Goal: Information Seeking & Learning: Learn about a topic

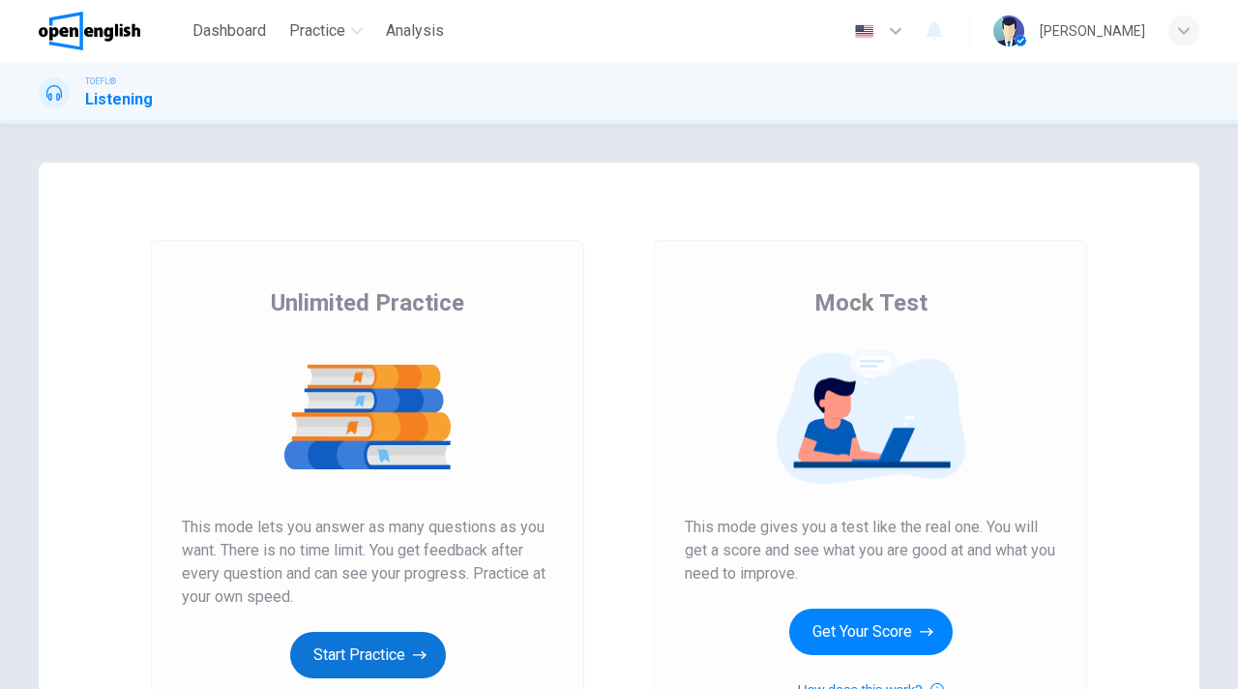
click at [380, 655] on button "Start Practice" at bounding box center [368, 655] width 156 height 46
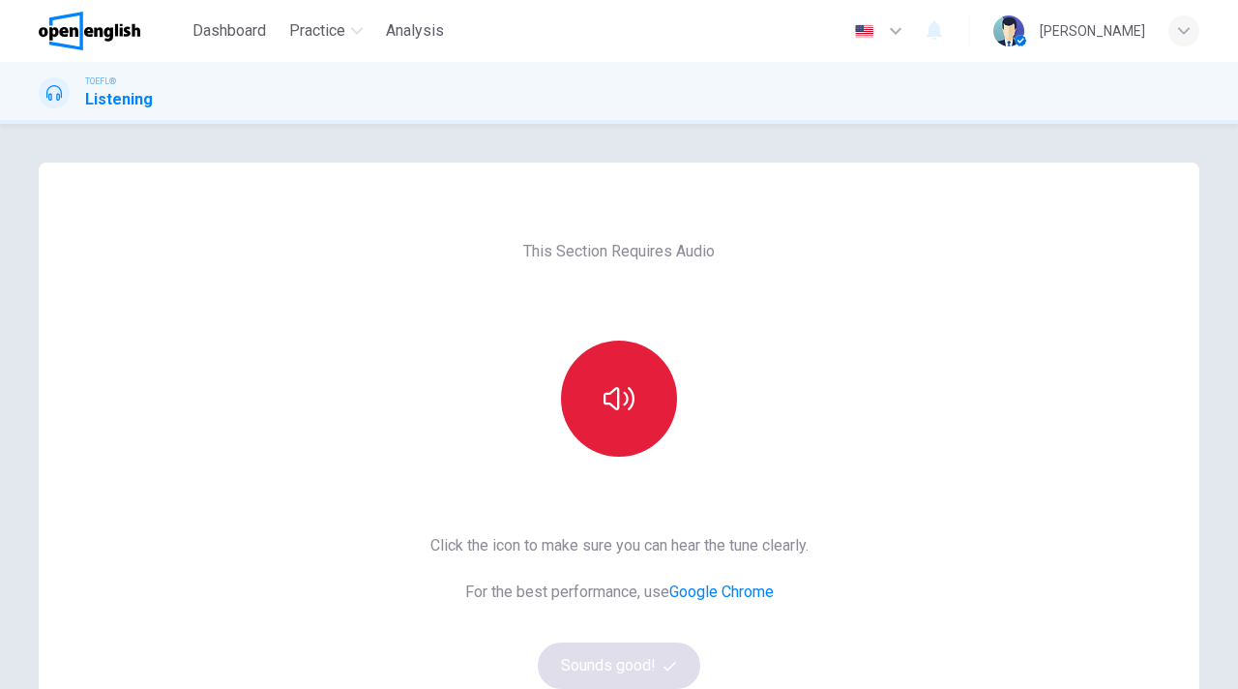
click at [617, 399] on icon "button" at bounding box center [619, 398] width 31 height 23
click at [636, 658] on button "Sounds good!" at bounding box center [619, 665] width 163 height 46
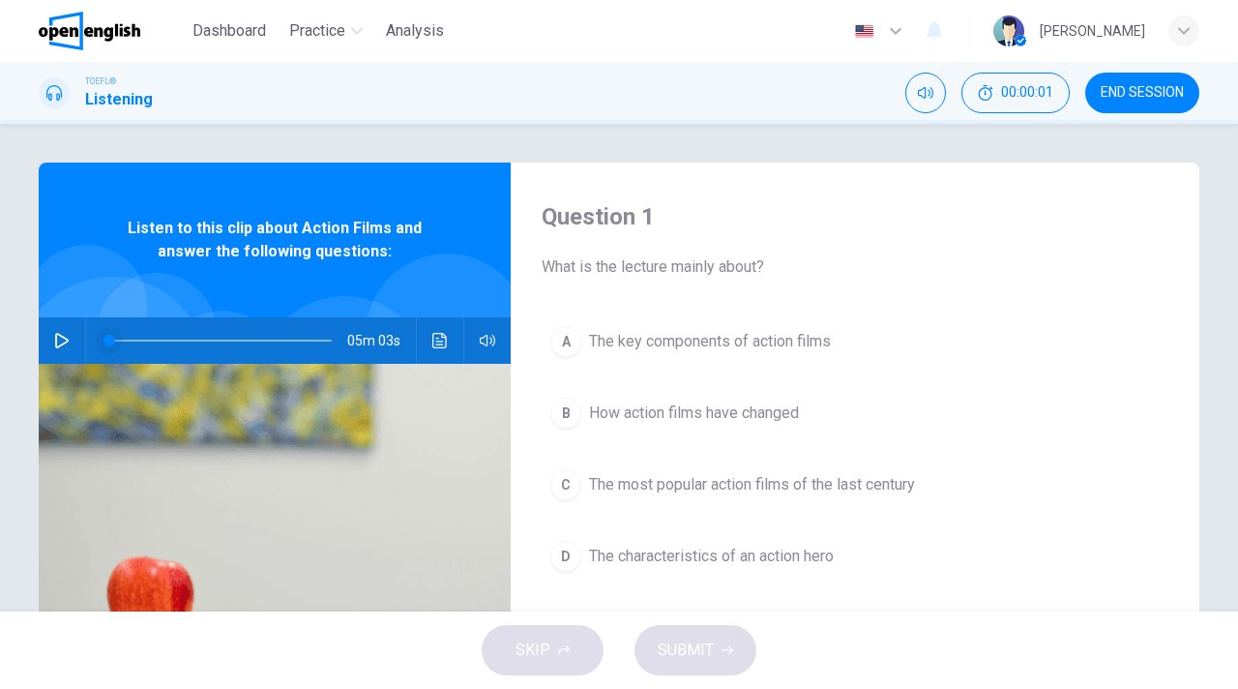
drag, startPoint x: 68, startPoint y: 340, endPoint x: 112, endPoint y: 339, distance: 44.5
click at [68, 340] on icon "button" at bounding box center [61, 340] width 15 height 15
click at [573, 552] on div "D" at bounding box center [565, 556] width 31 height 31
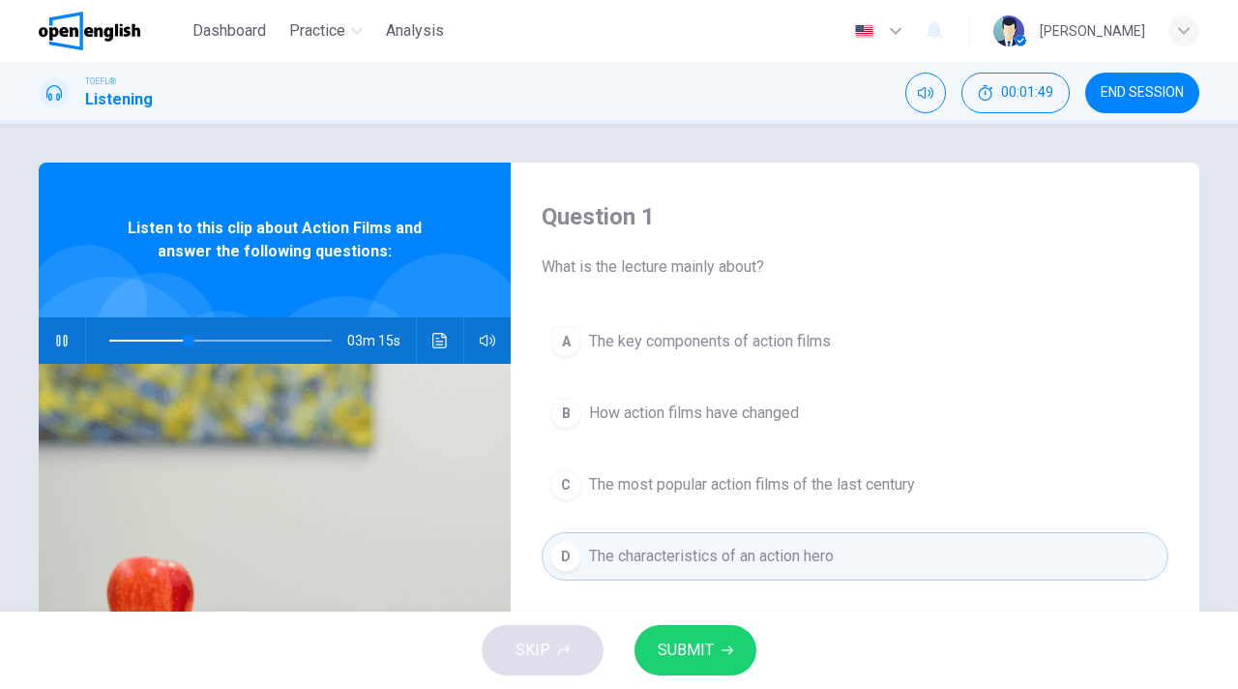
click at [708, 656] on span "SUBMIT" at bounding box center [686, 649] width 56 height 27
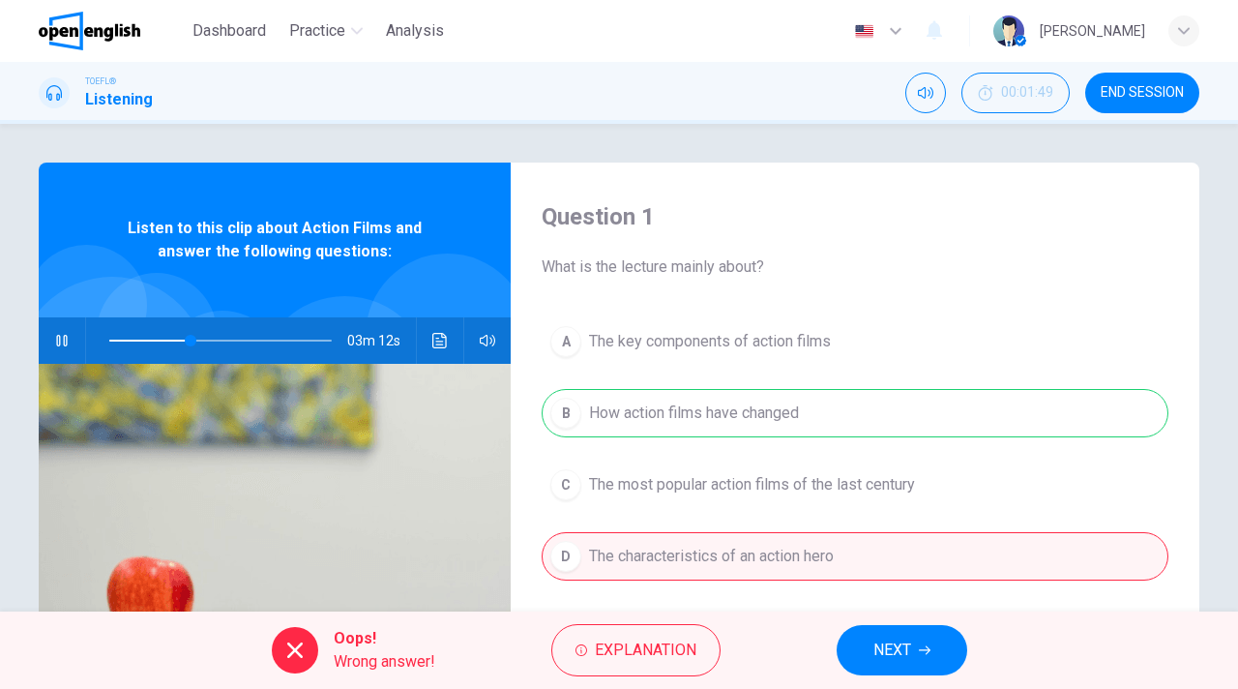
click at [910, 659] on span "NEXT" at bounding box center [892, 649] width 38 height 27
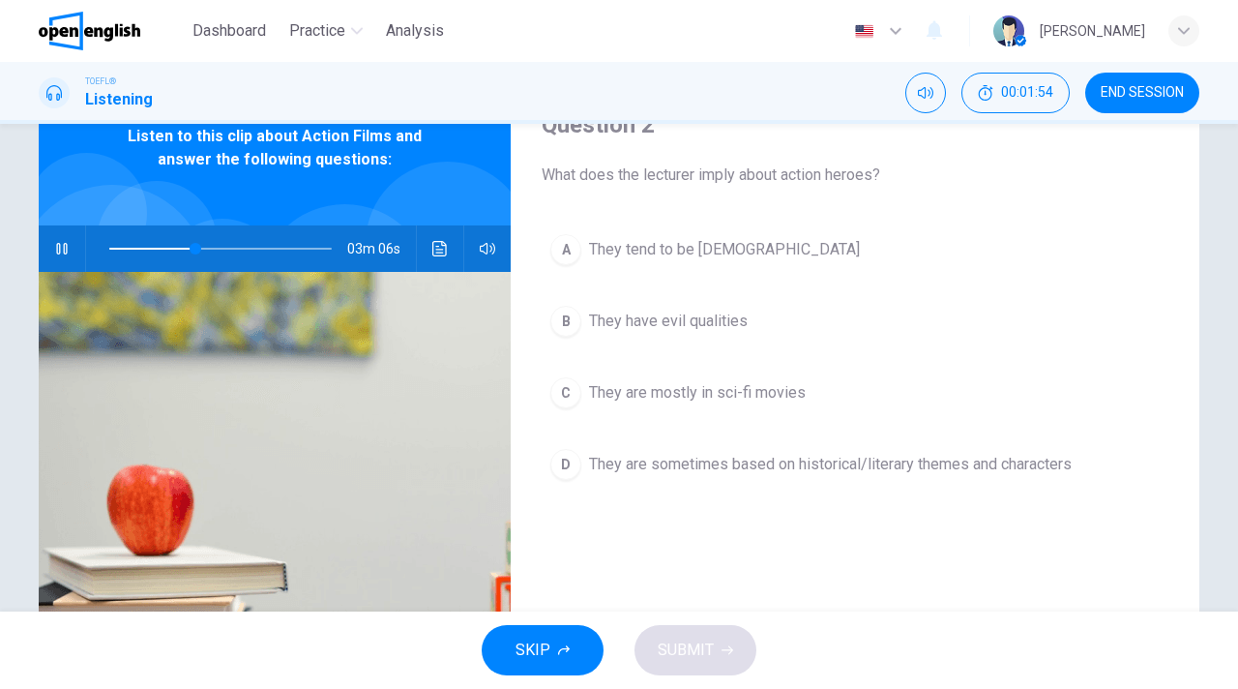
scroll to position [102, 0]
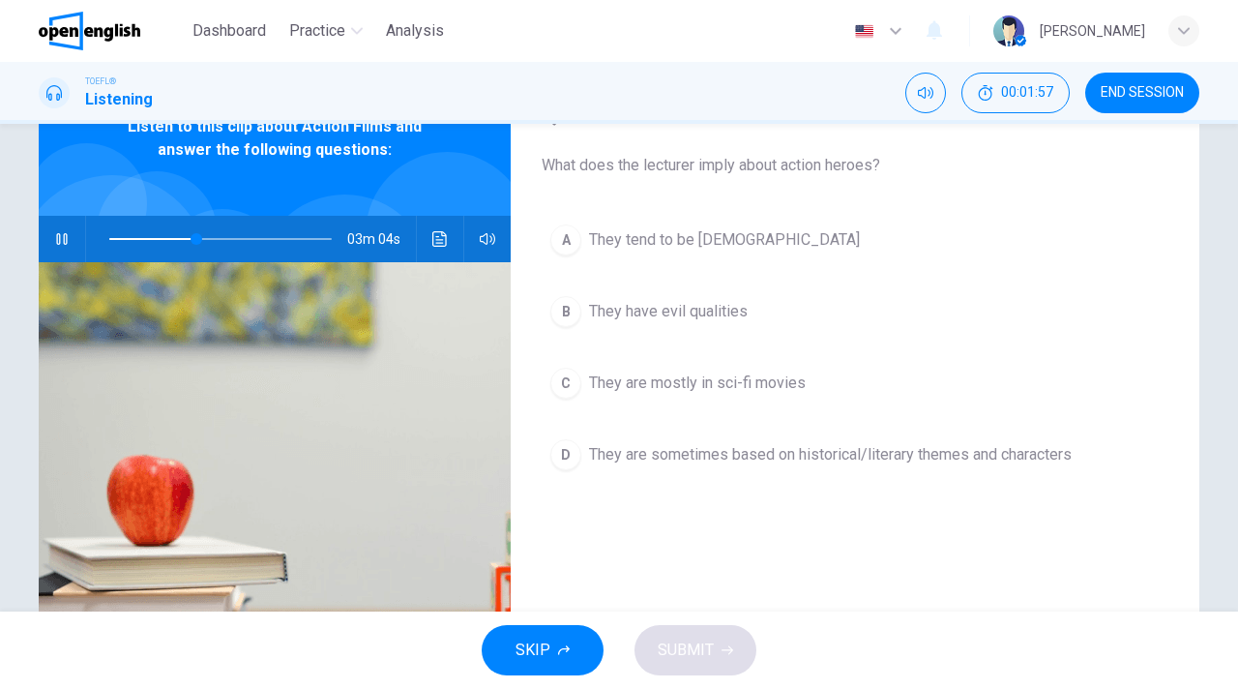
drag, startPoint x: 573, startPoint y: 449, endPoint x: 662, endPoint y: 445, distance: 89.1
click at [573, 449] on div "D" at bounding box center [565, 454] width 31 height 31
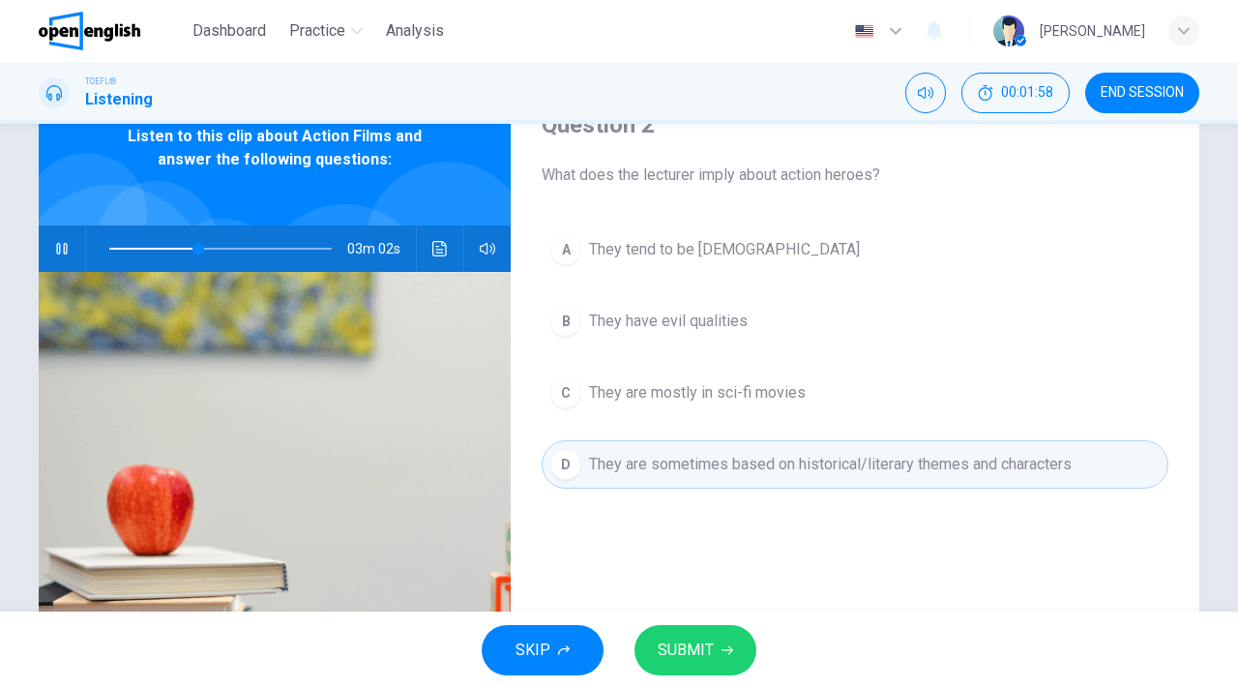
scroll to position [0, 0]
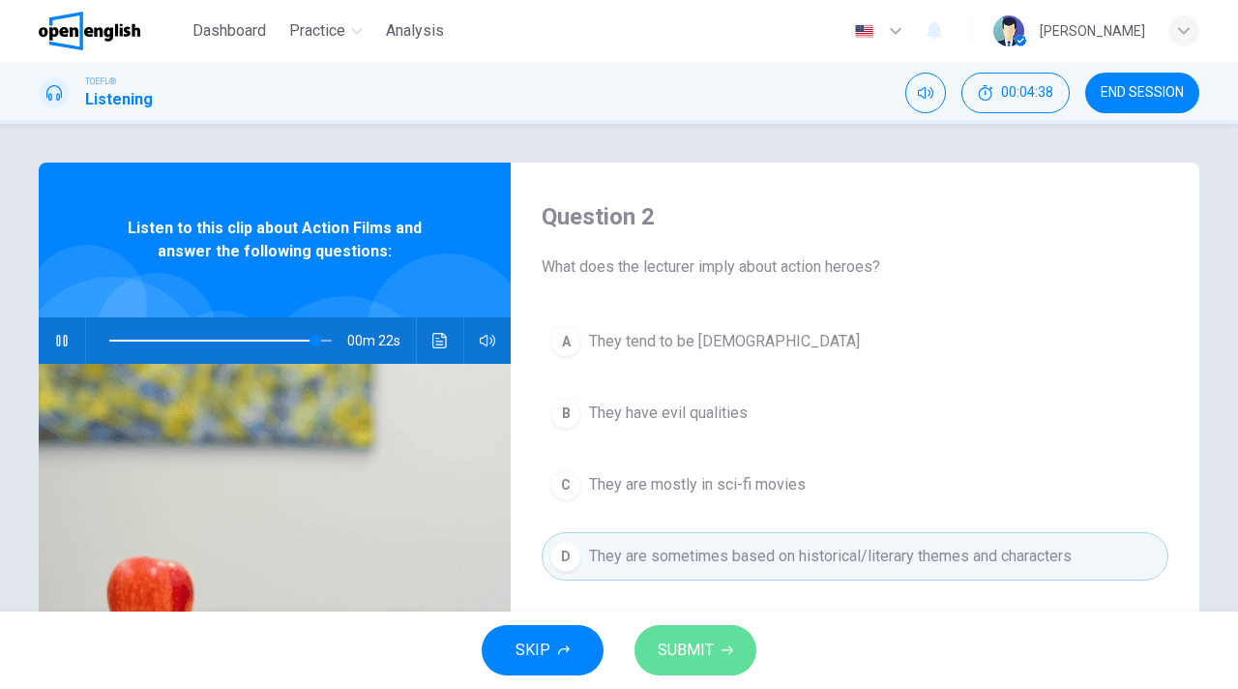
drag, startPoint x: 708, startPoint y: 659, endPoint x: 733, endPoint y: 636, distance: 33.6
click at [708, 659] on span "SUBMIT" at bounding box center [686, 649] width 56 height 27
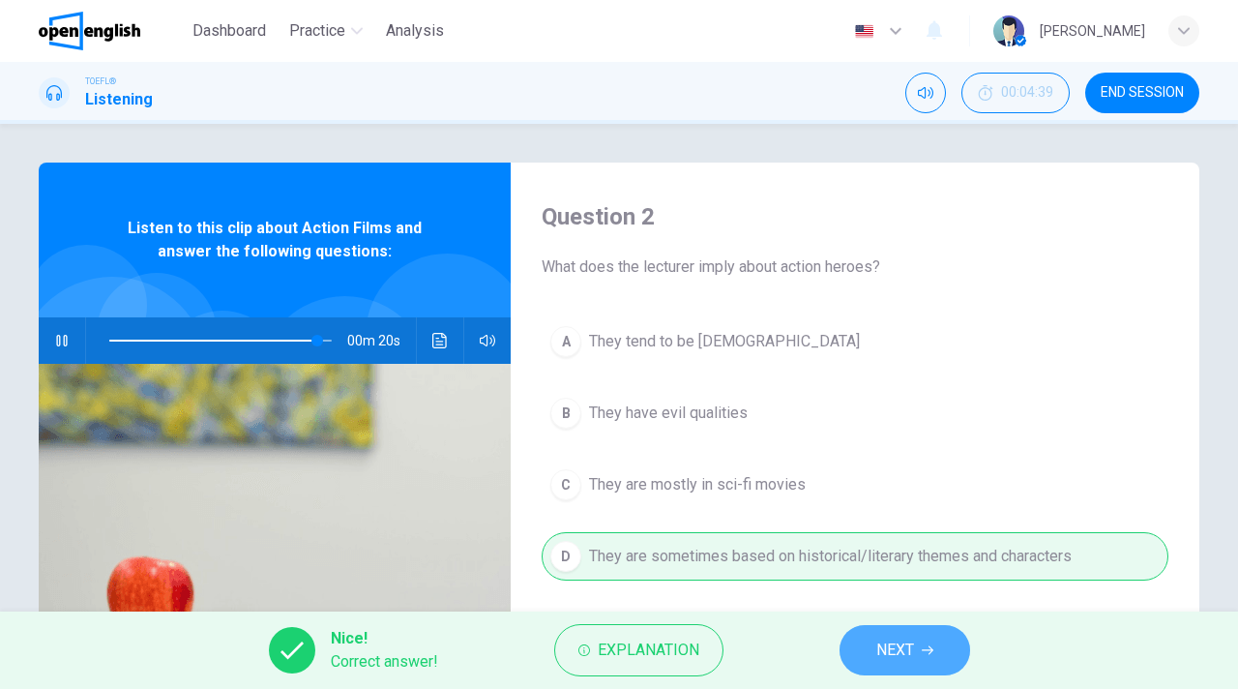
click at [911, 674] on button "NEXT" at bounding box center [905, 650] width 131 height 50
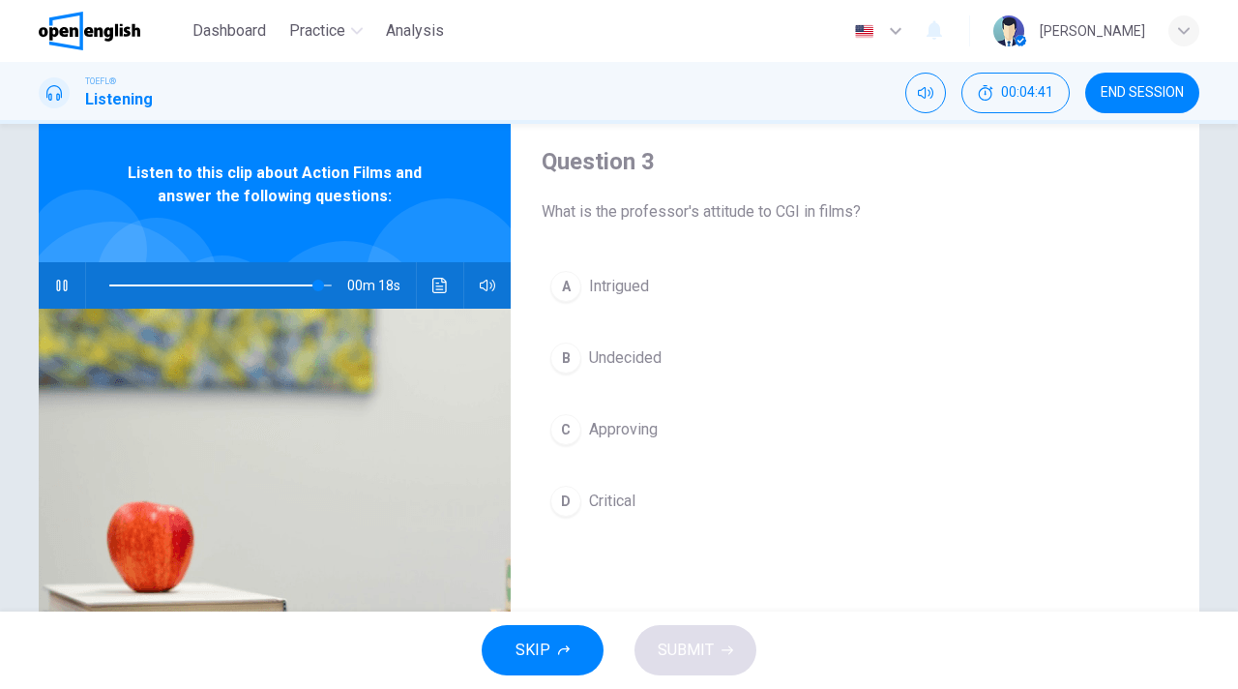
scroll to position [63, 0]
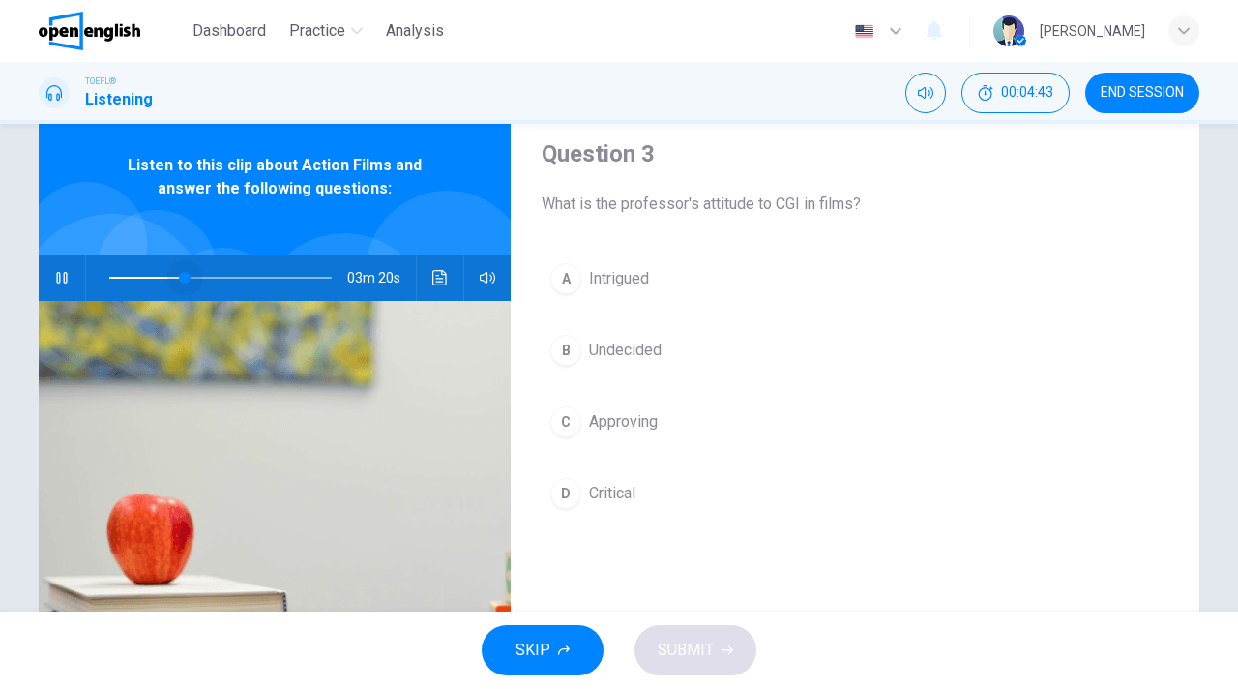
click at [184, 277] on span at bounding box center [220, 277] width 222 height 27
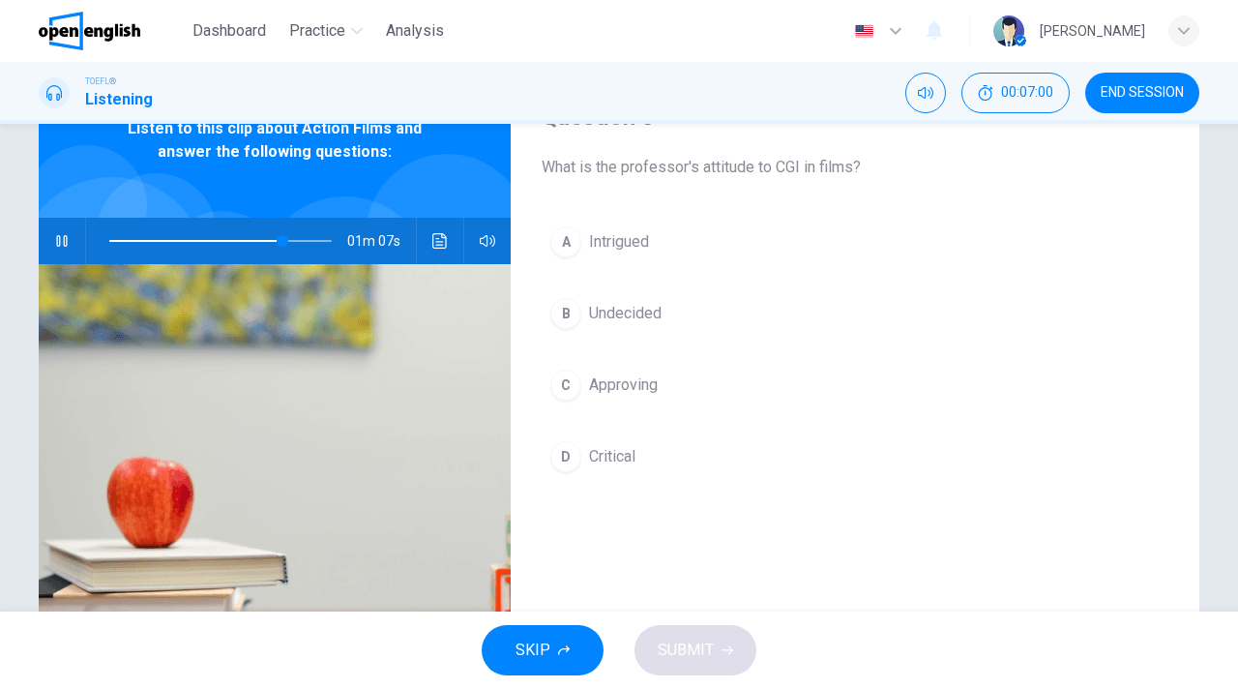
scroll to position [110, 0]
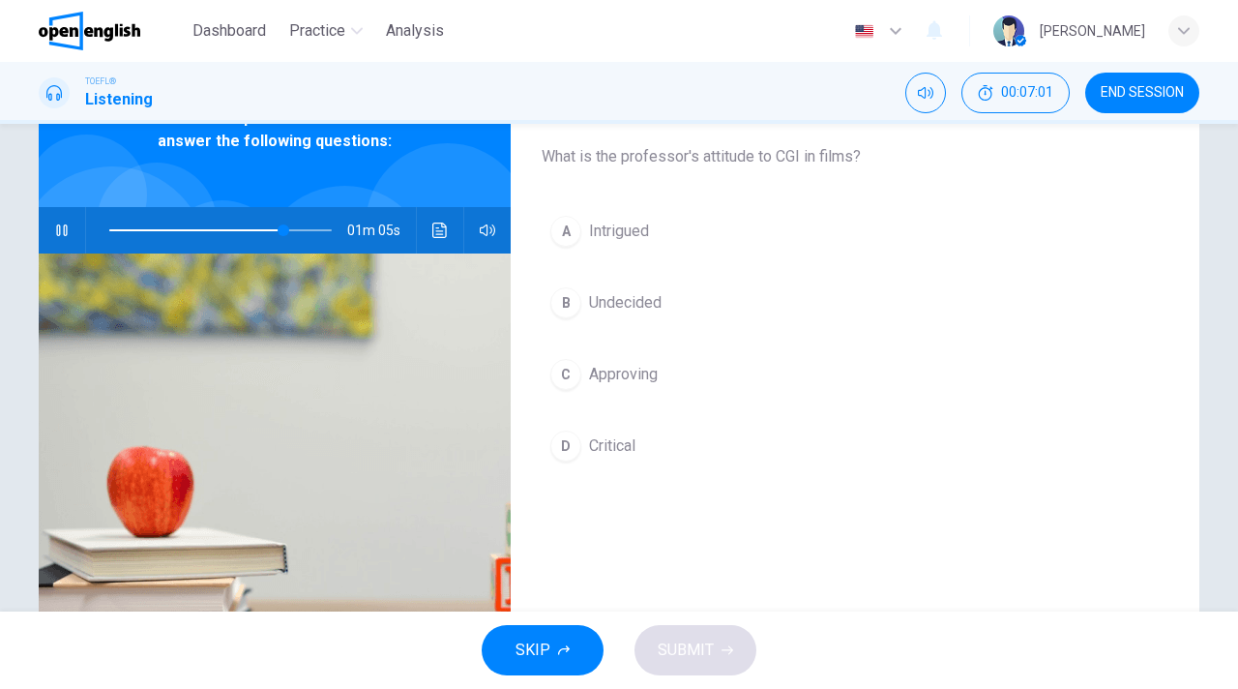
drag, startPoint x: 567, startPoint y: 451, endPoint x: 589, endPoint y: 499, distance: 53.2
click at [567, 451] on div "D" at bounding box center [565, 445] width 31 height 31
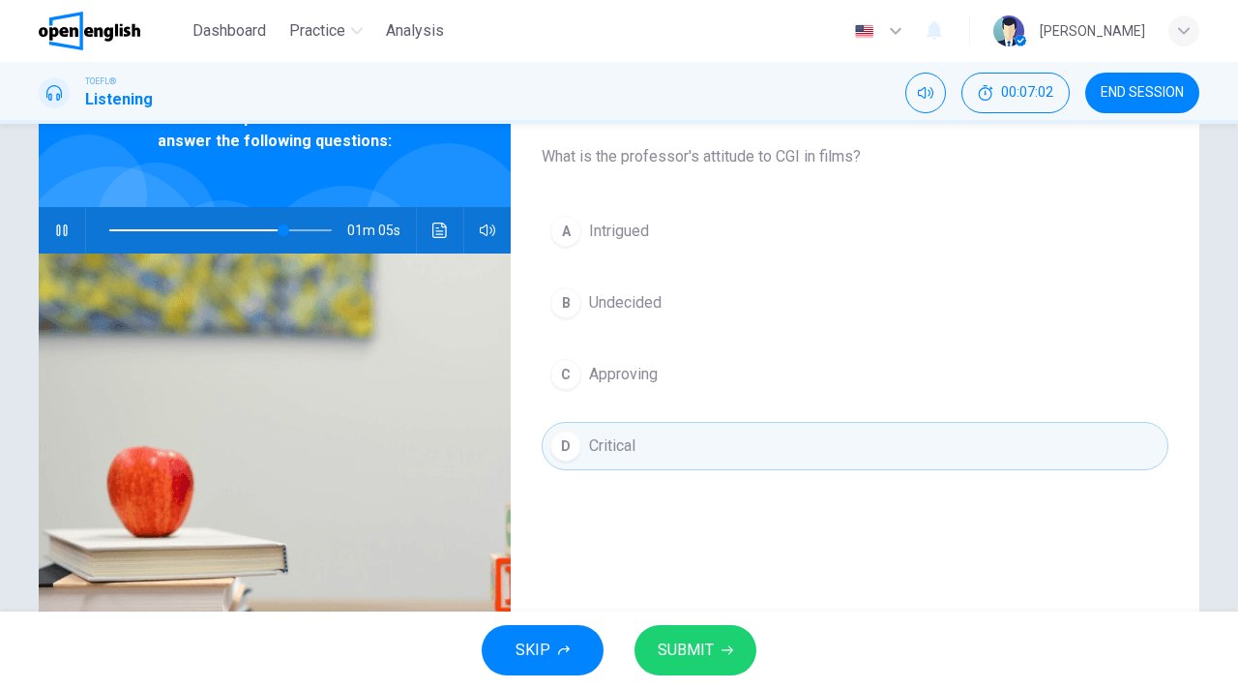
click at [727, 646] on icon "button" at bounding box center [728, 650] width 12 height 9
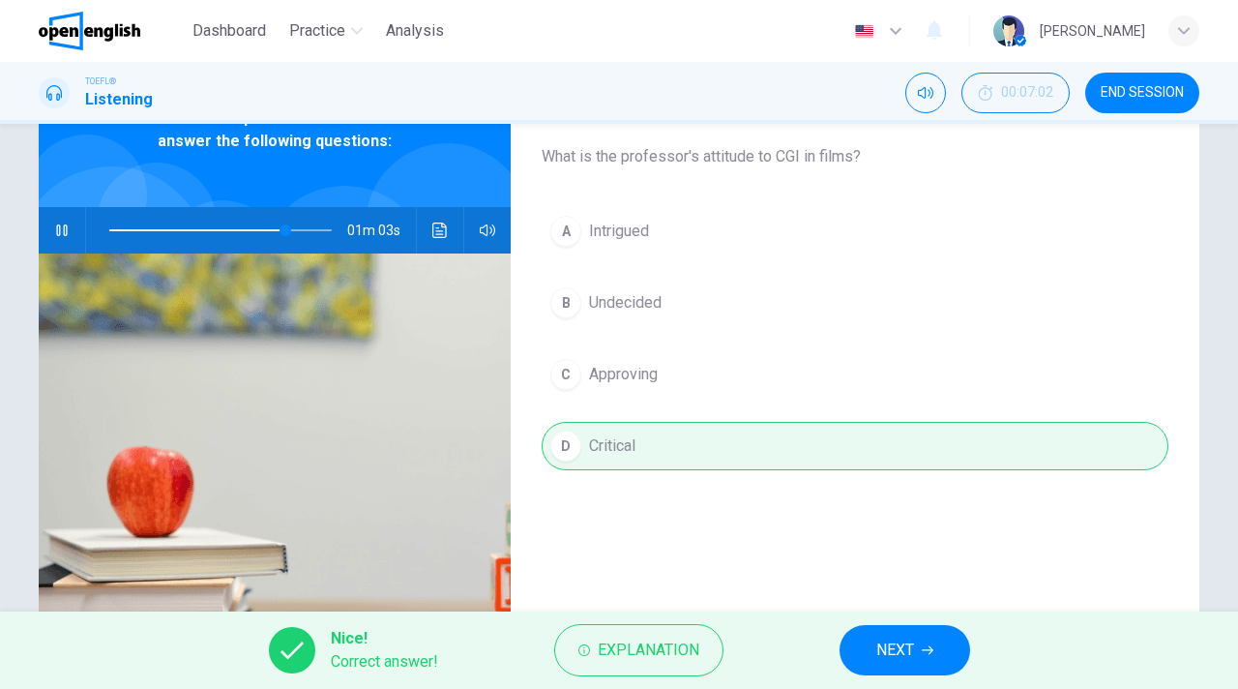
drag, startPoint x: 890, startPoint y: 646, endPoint x: 321, endPoint y: 147, distance: 756.7
click at [890, 646] on span "NEXT" at bounding box center [895, 649] width 38 height 27
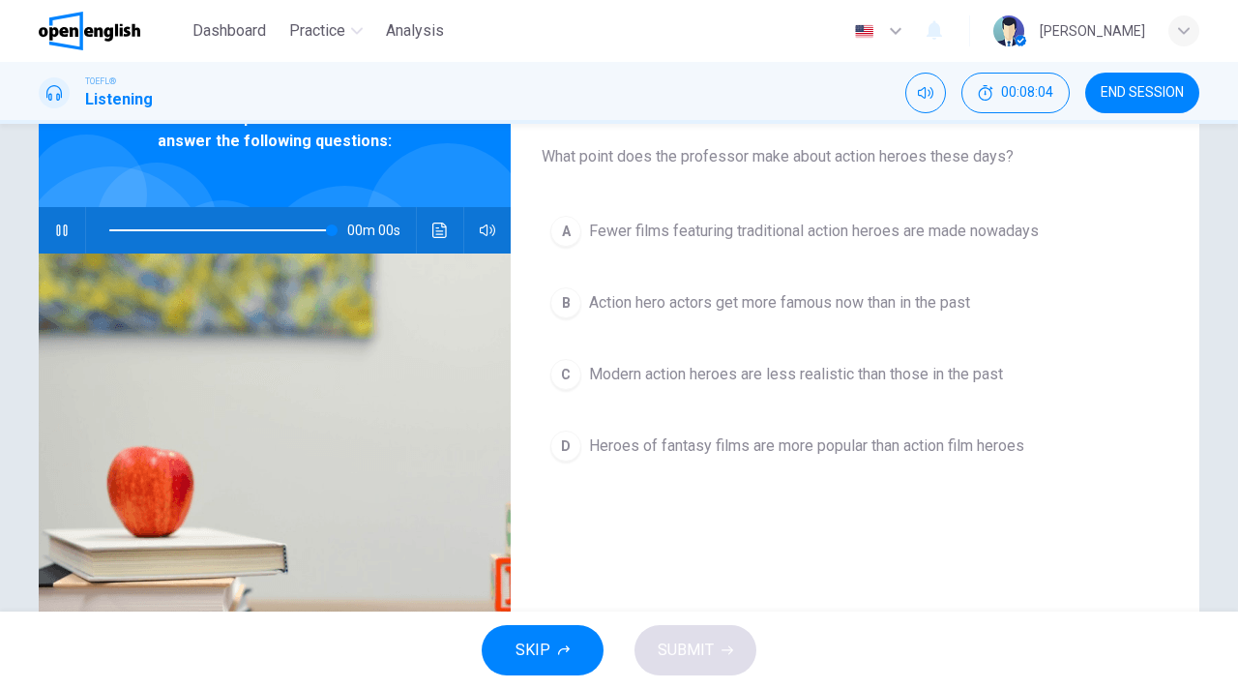
type input "*"
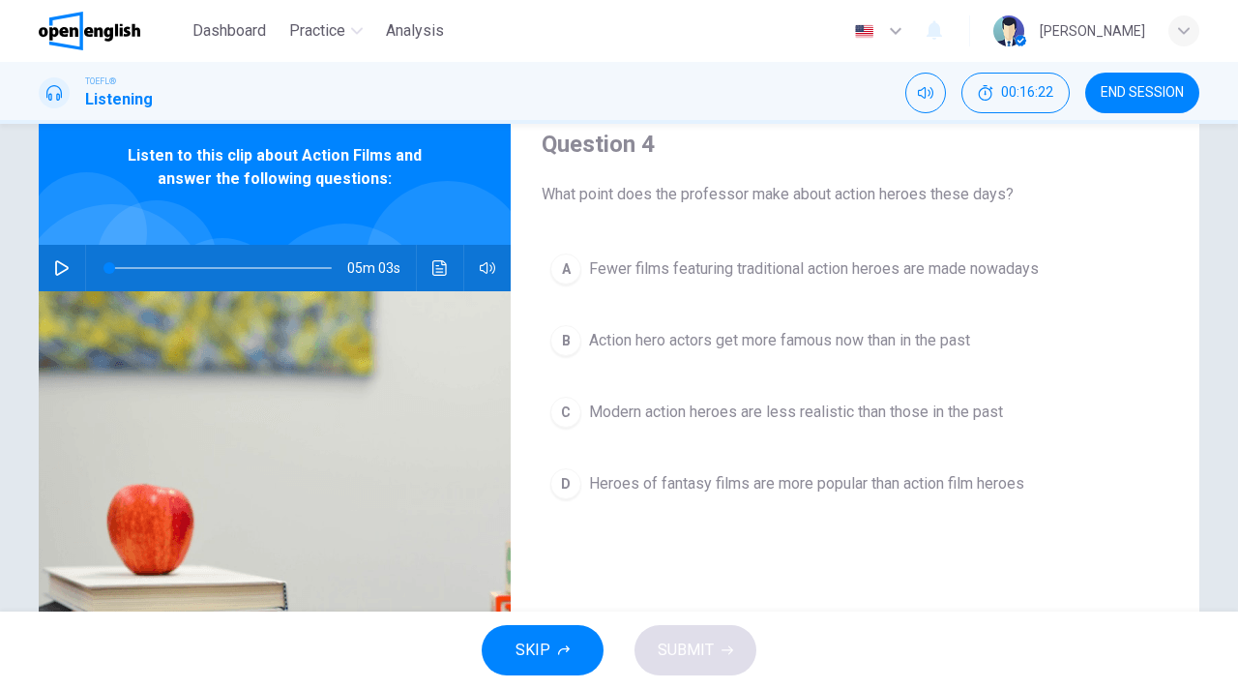
scroll to position [74, 0]
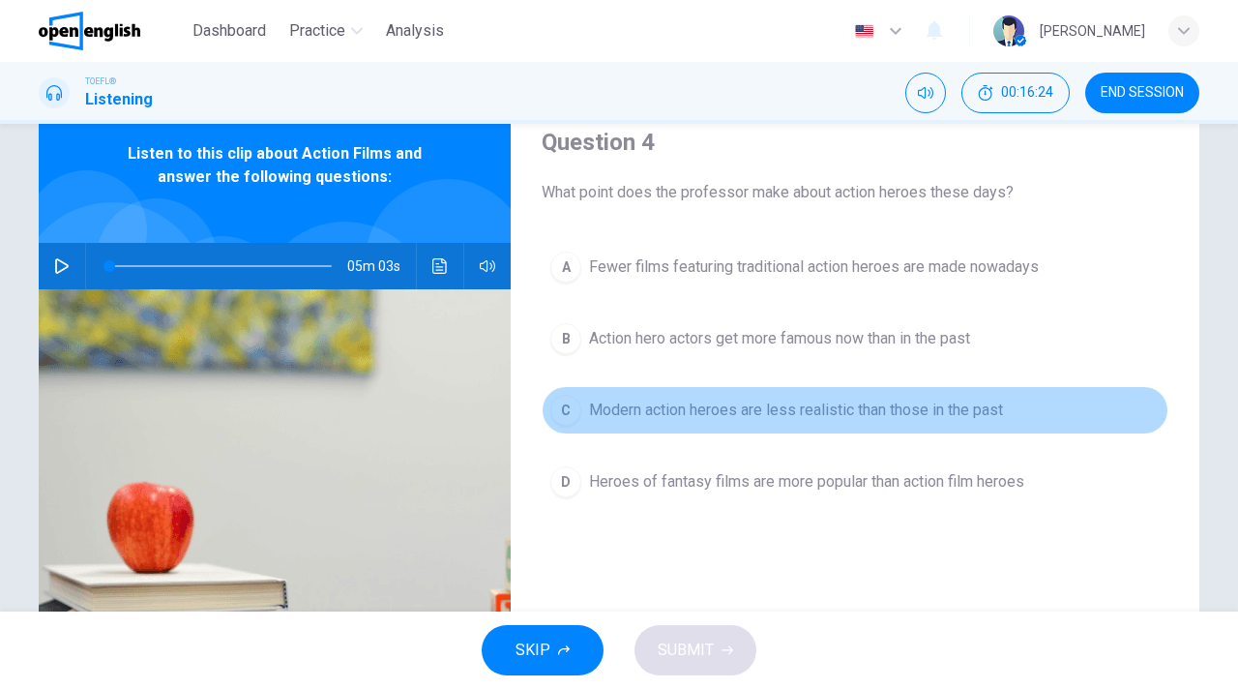
click at [573, 416] on div "C" at bounding box center [565, 410] width 31 height 31
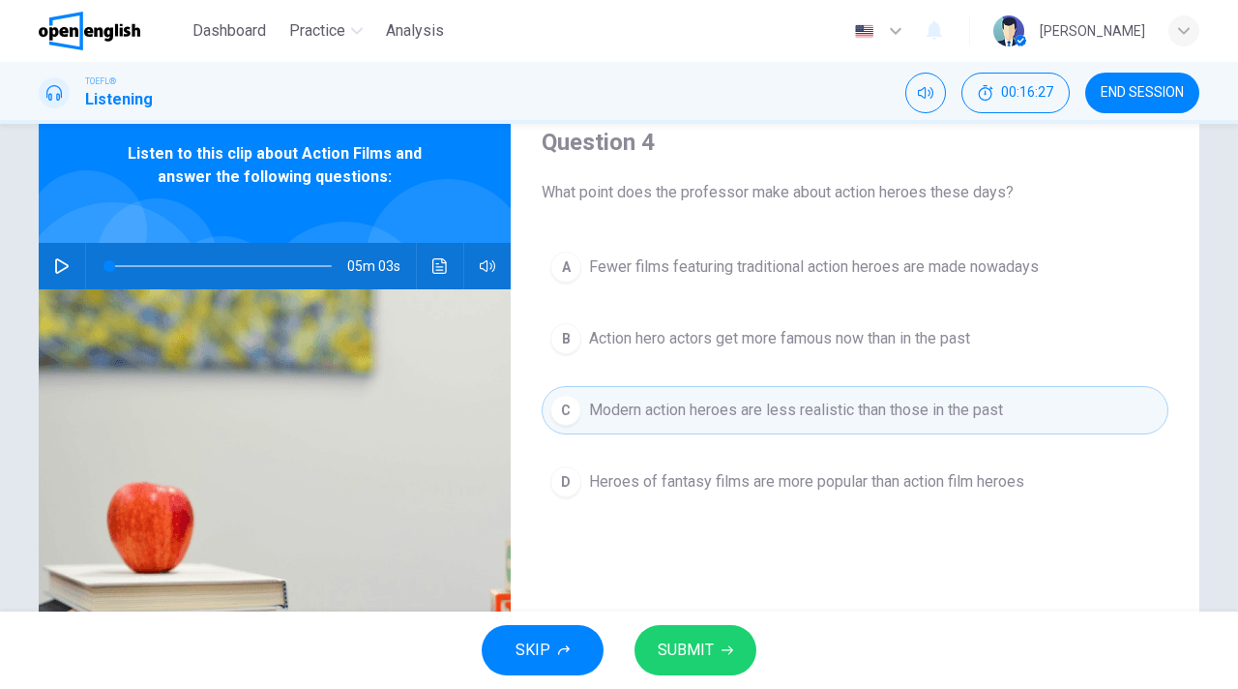
click at [722, 653] on icon "button" at bounding box center [728, 650] width 12 height 12
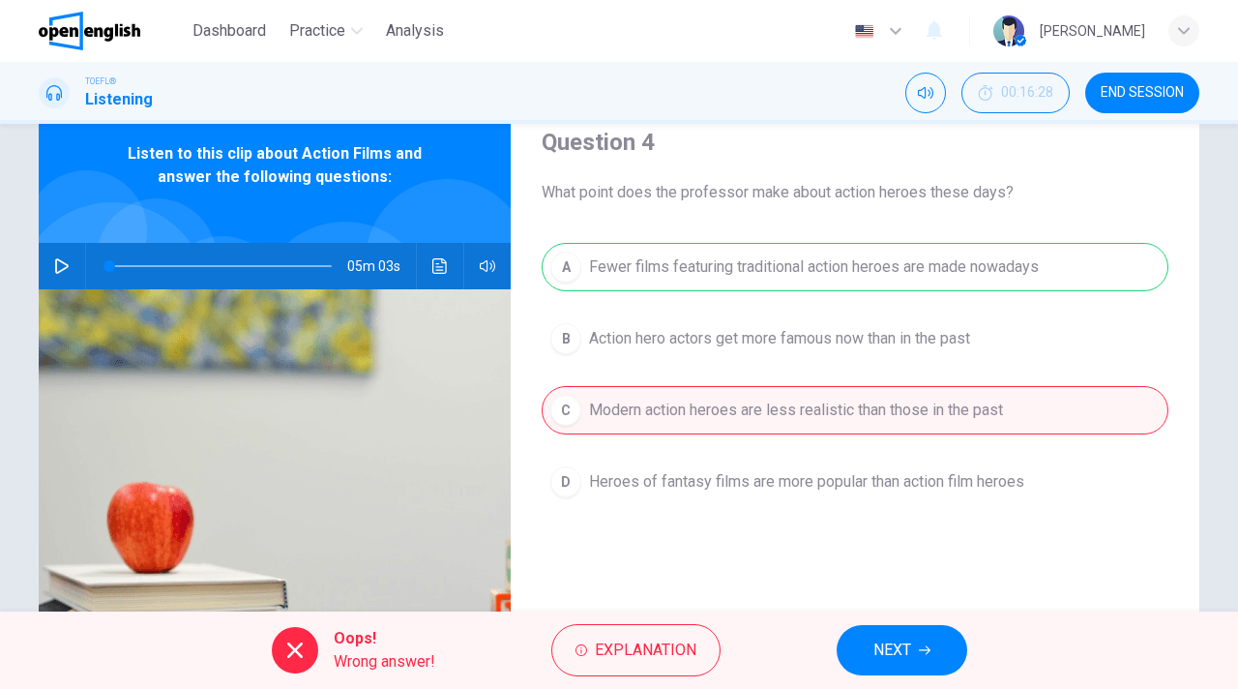
click at [909, 647] on span "NEXT" at bounding box center [892, 649] width 38 height 27
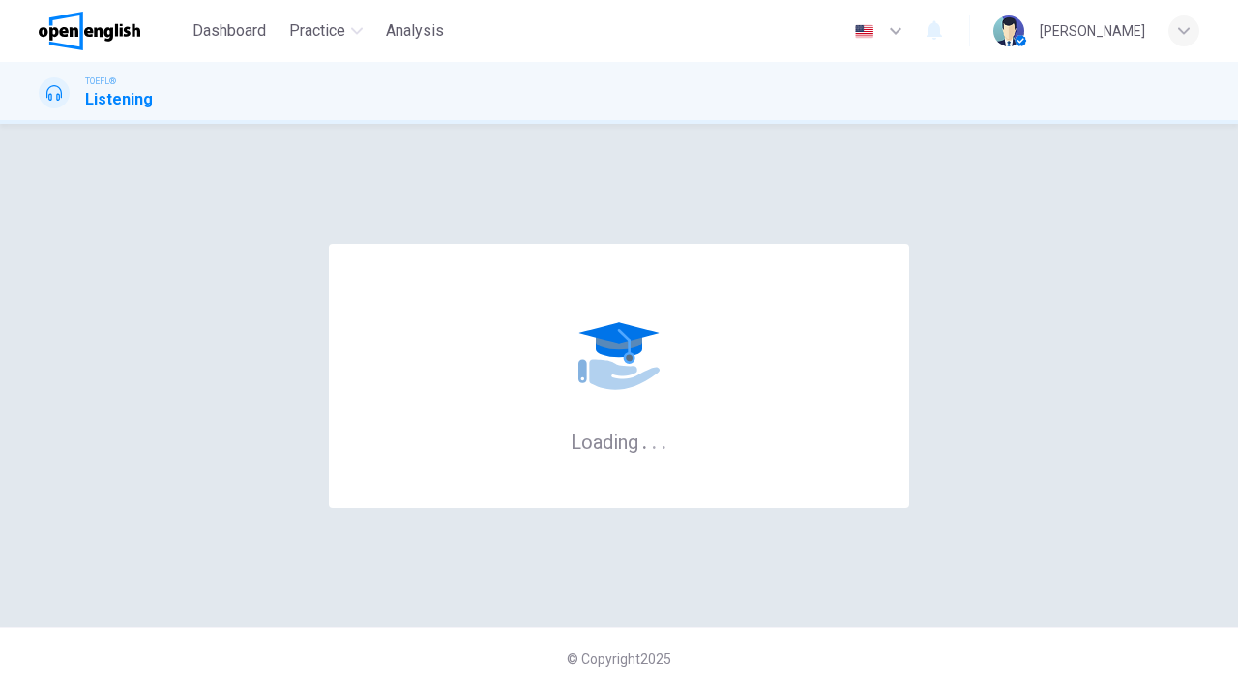
scroll to position [0, 0]
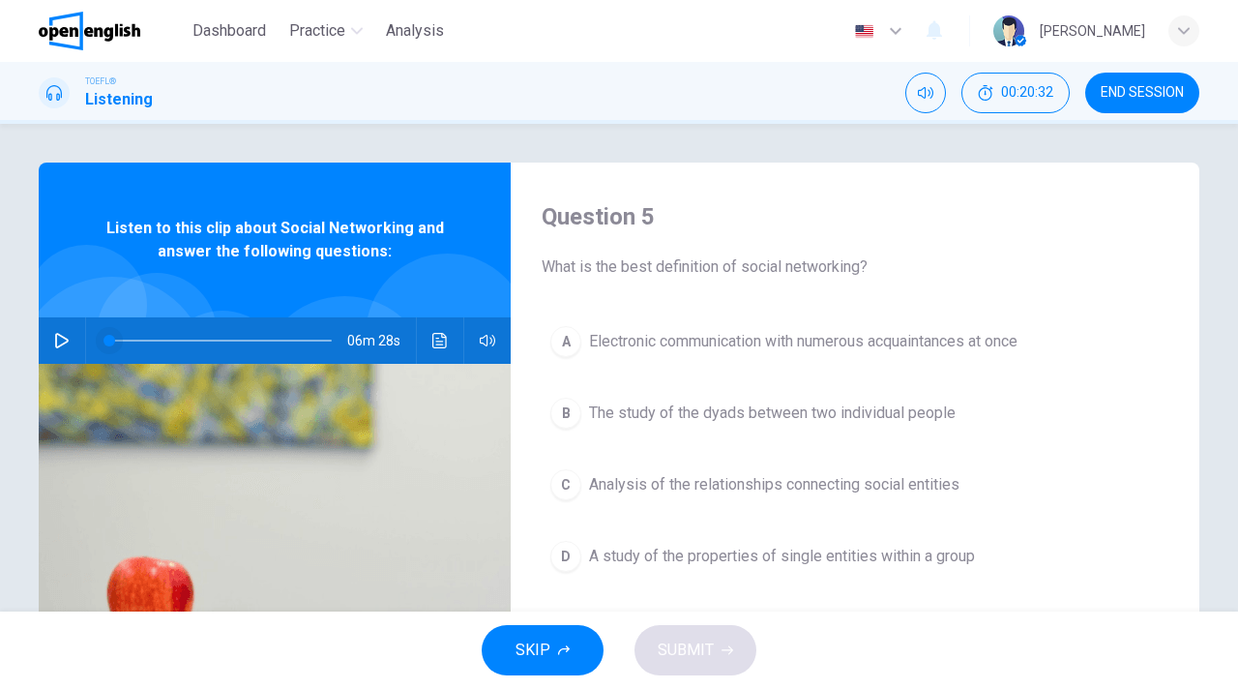
drag, startPoint x: 62, startPoint y: 339, endPoint x: 111, endPoint y: 337, distance: 49.4
click at [62, 339] on icon "button" at bounding box center [61, 340] width 15 height 15
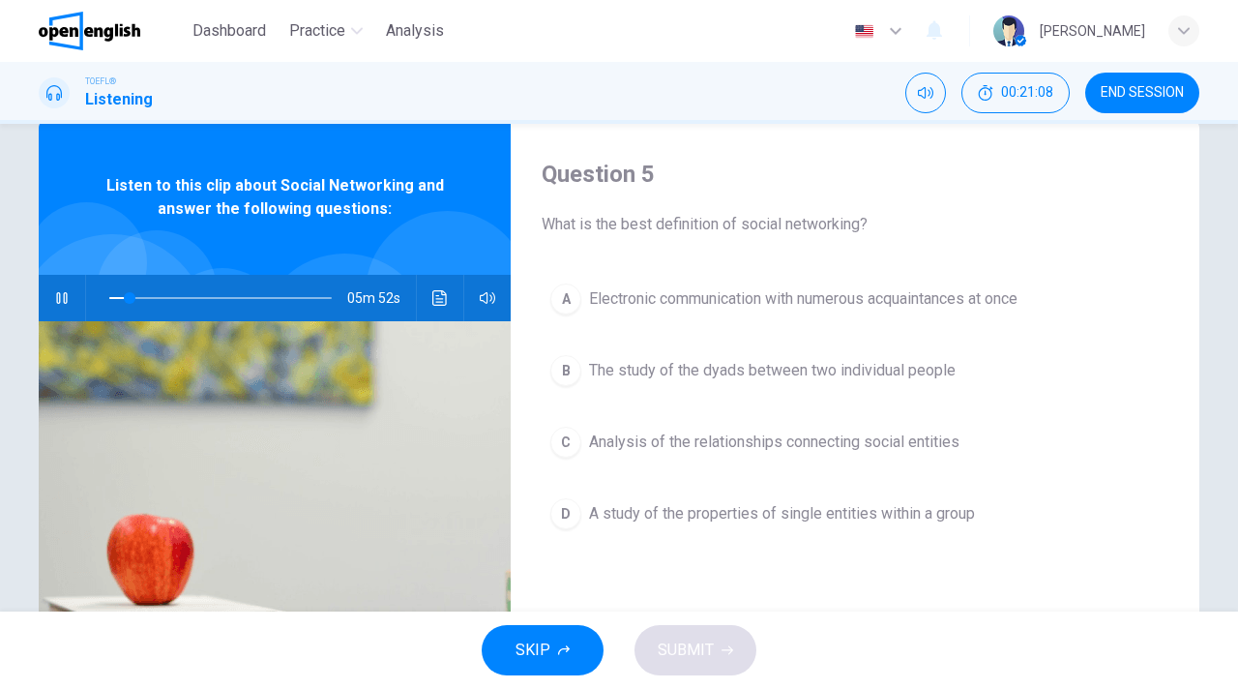
scroll to position [44, 0]
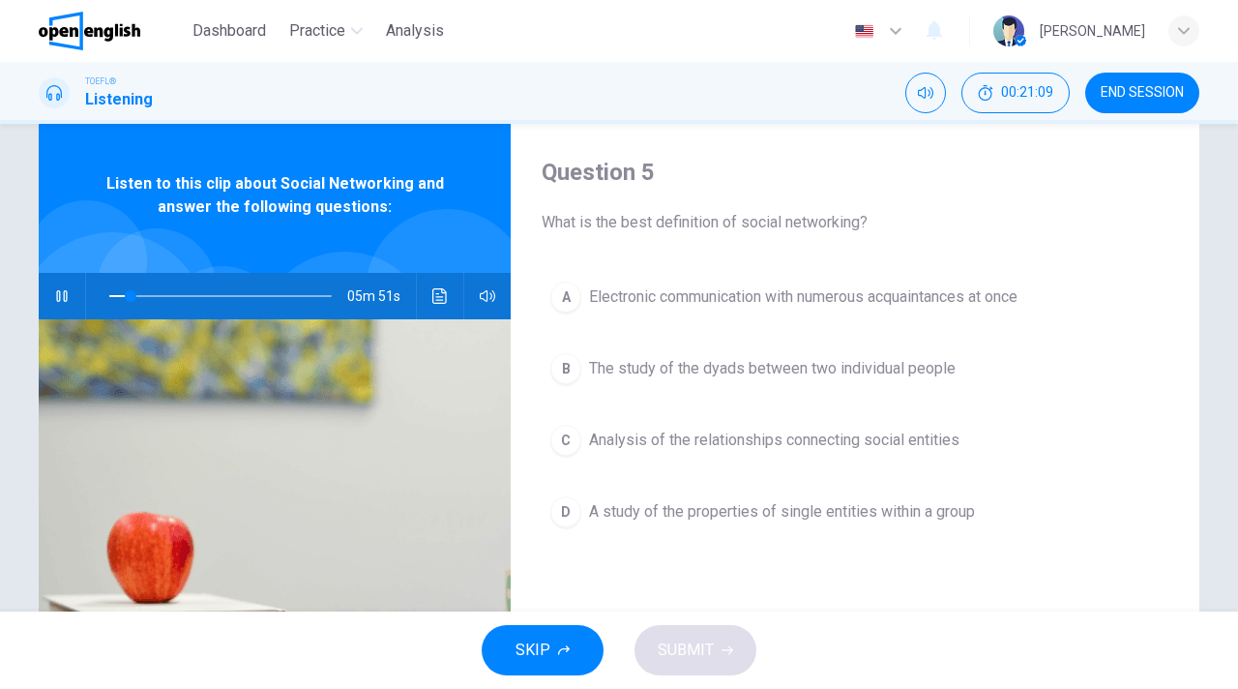
click at [566, 292] on div "A" at bounding box center [565, 296] width 31 height 31
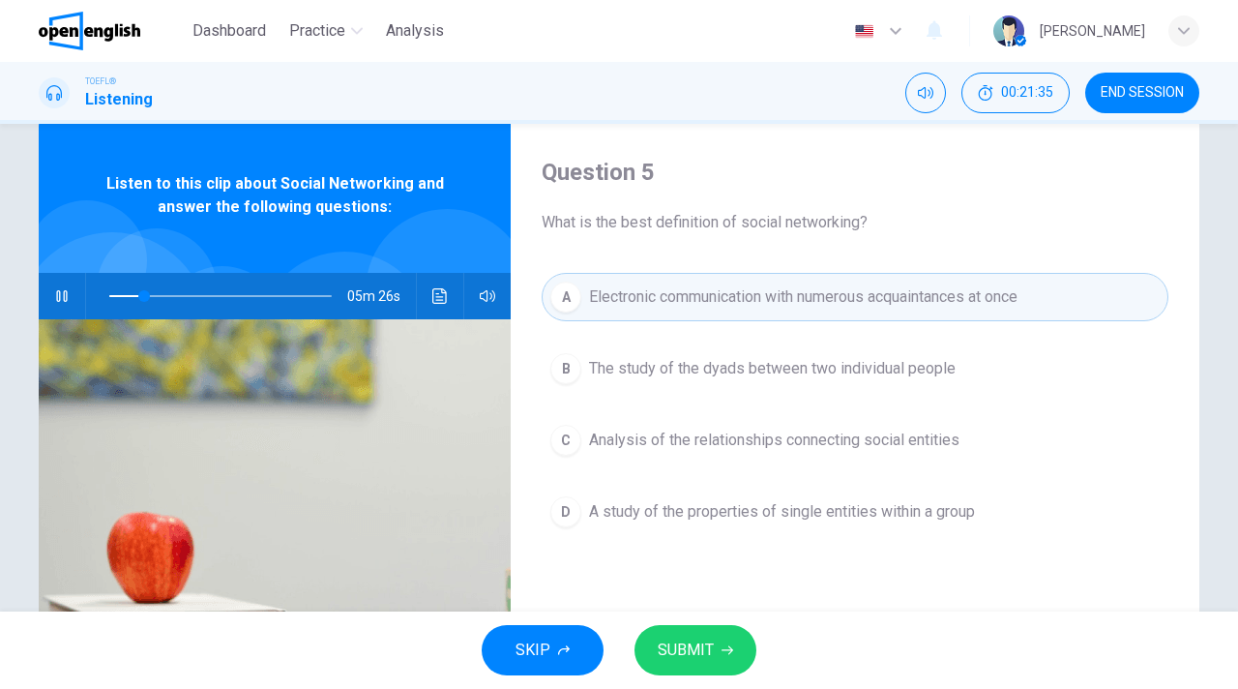
scroll to position [48, 0]
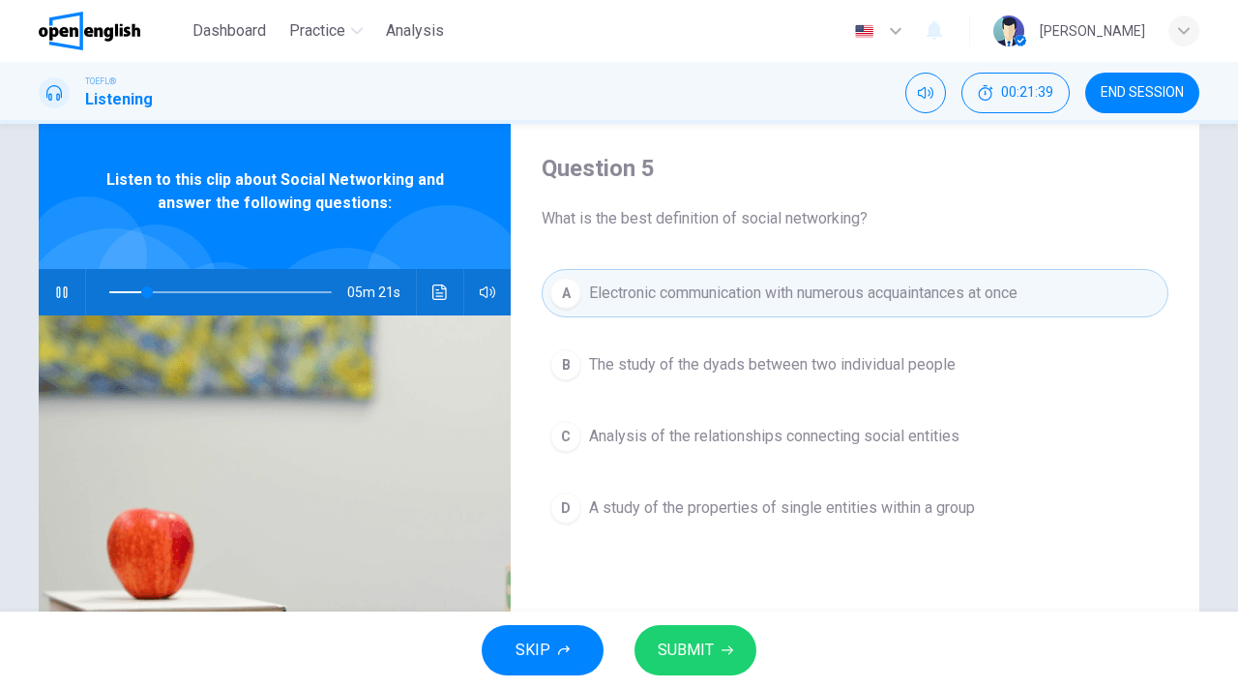
drag, startPoint x: 1008, startPoint y: 504, endPoint x: 777, endPoint y: 509, distance: 231.2
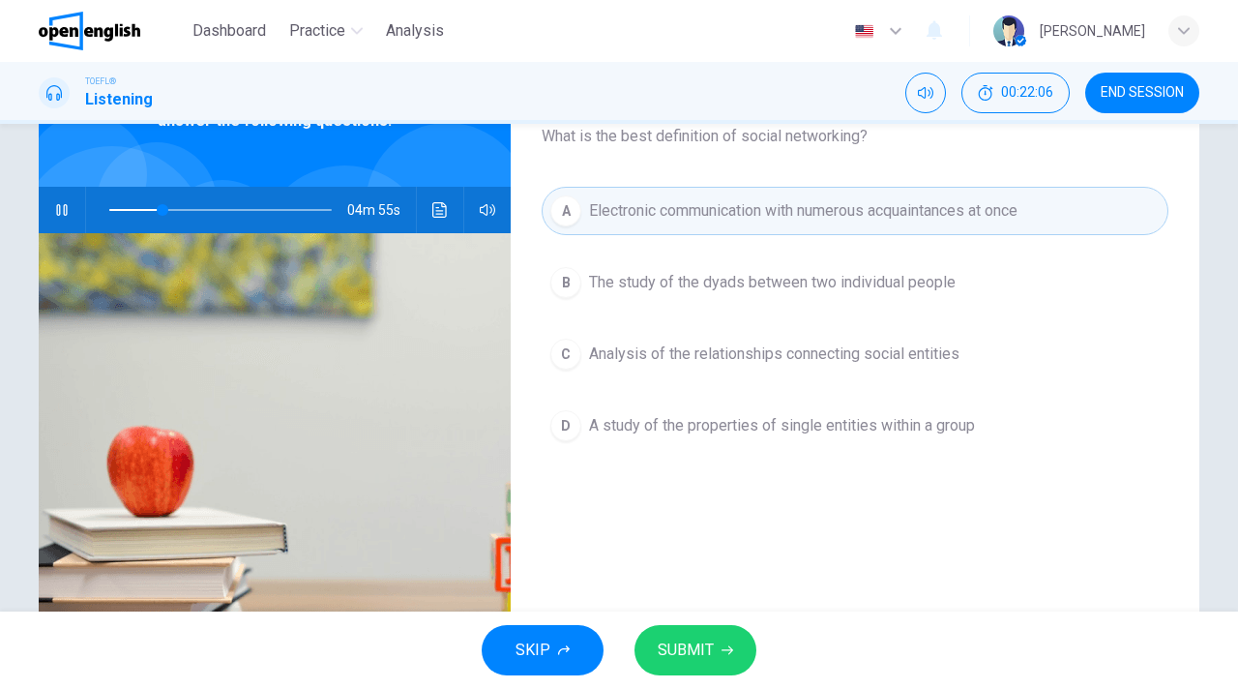
scroll to position [130, 0]
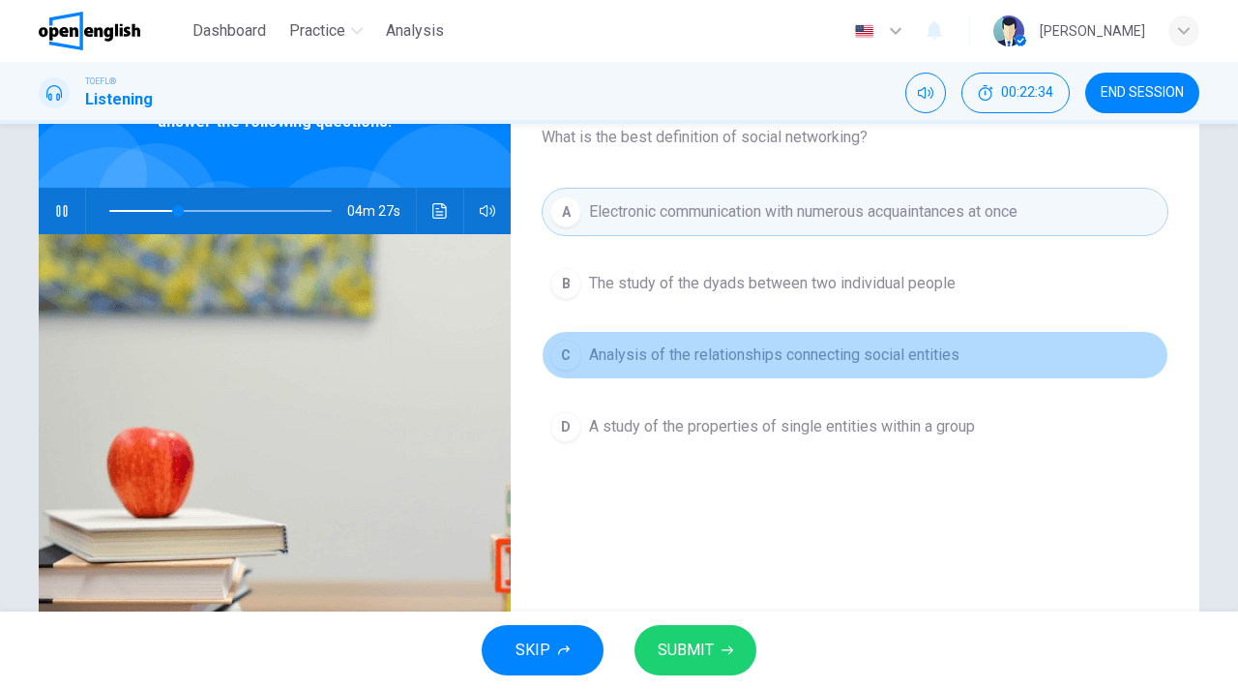
click at [808, 354] on span "Analysis of the relationships connecting social entities" at bounding box center [774, 354] width 370 height 23
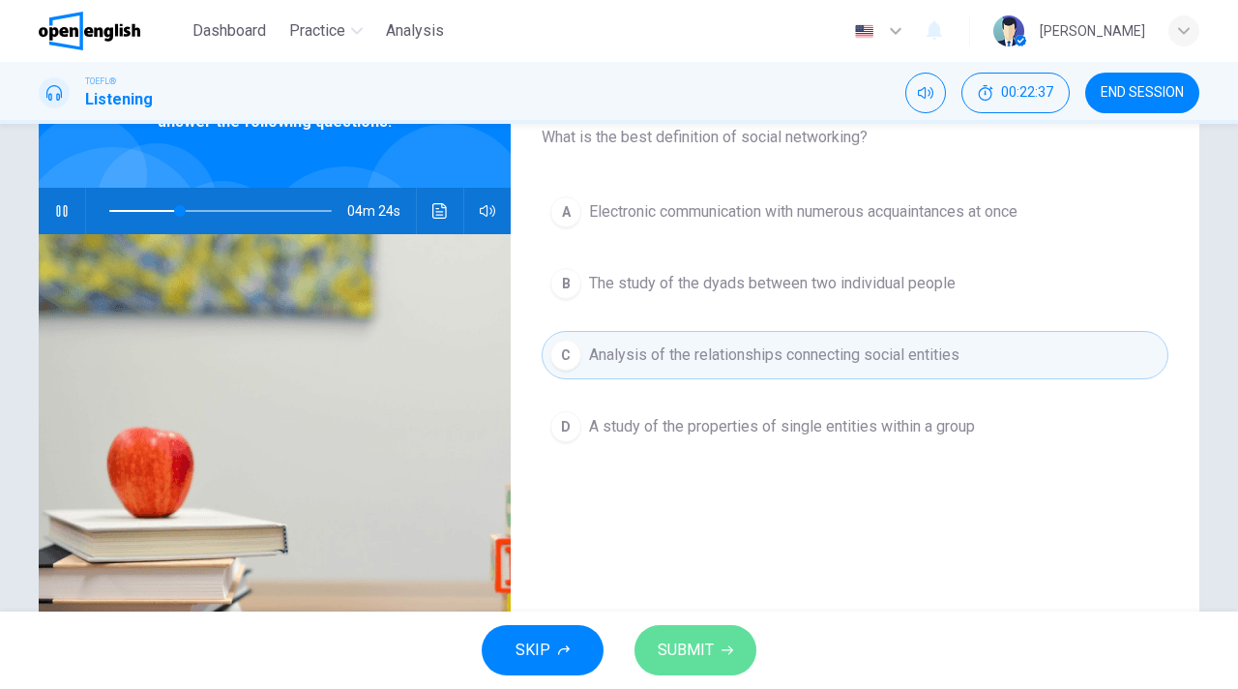
click at [695, 660] on span "SUBMIT" at bounding box center [686, 649] width 56 height 27
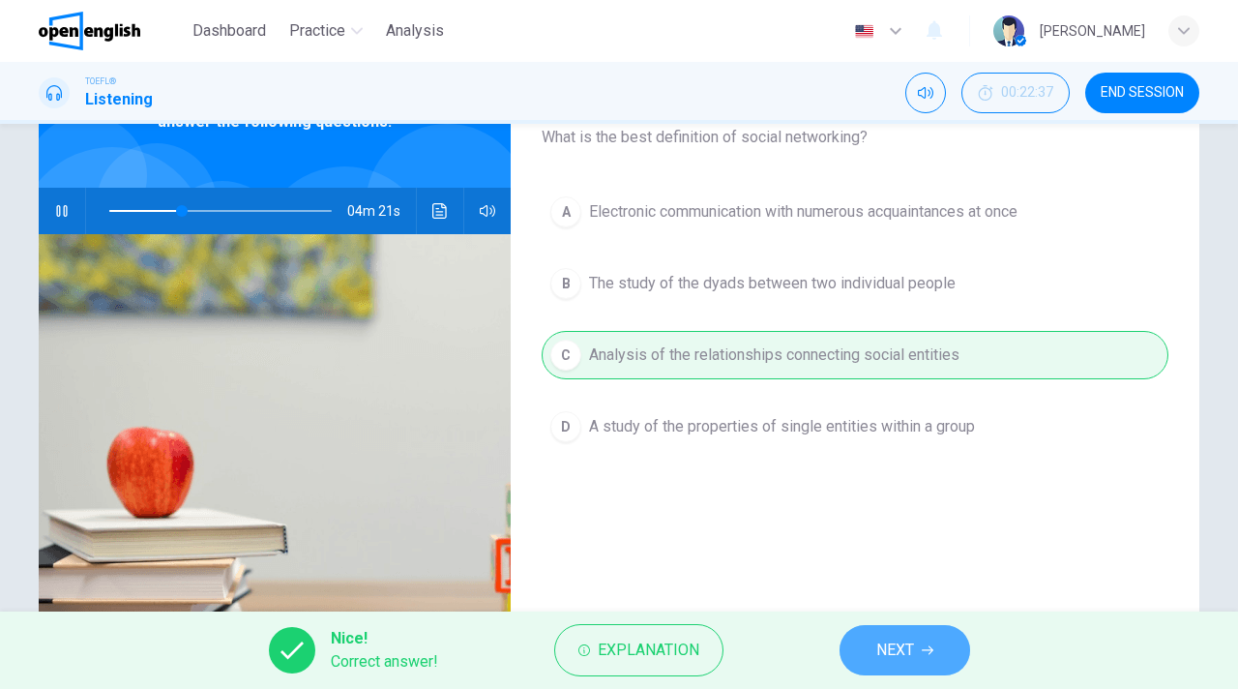
drag, startPoint x: 873, startPoint y: 651, endPoint x: 683, endPoint y: 178, distance: 509.6
click at [873, 651] on button "NEXT" at bounding box center [905, 650] width 131 height 50
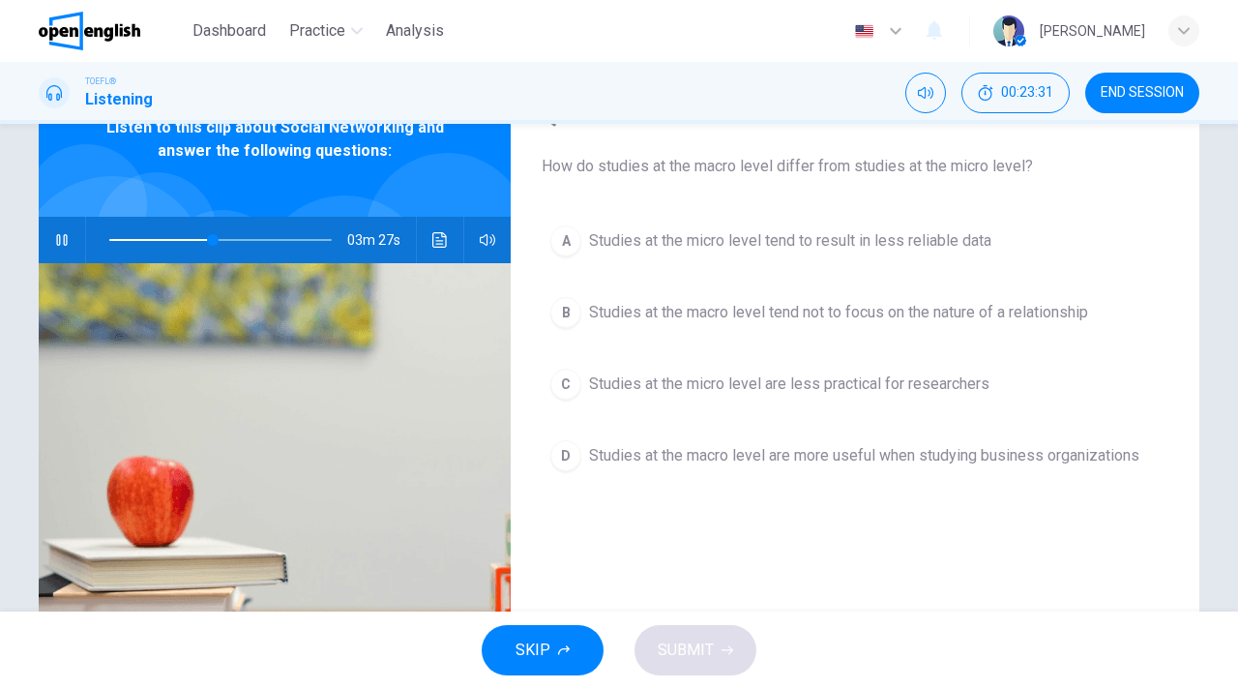
scroll to position [104, 0]
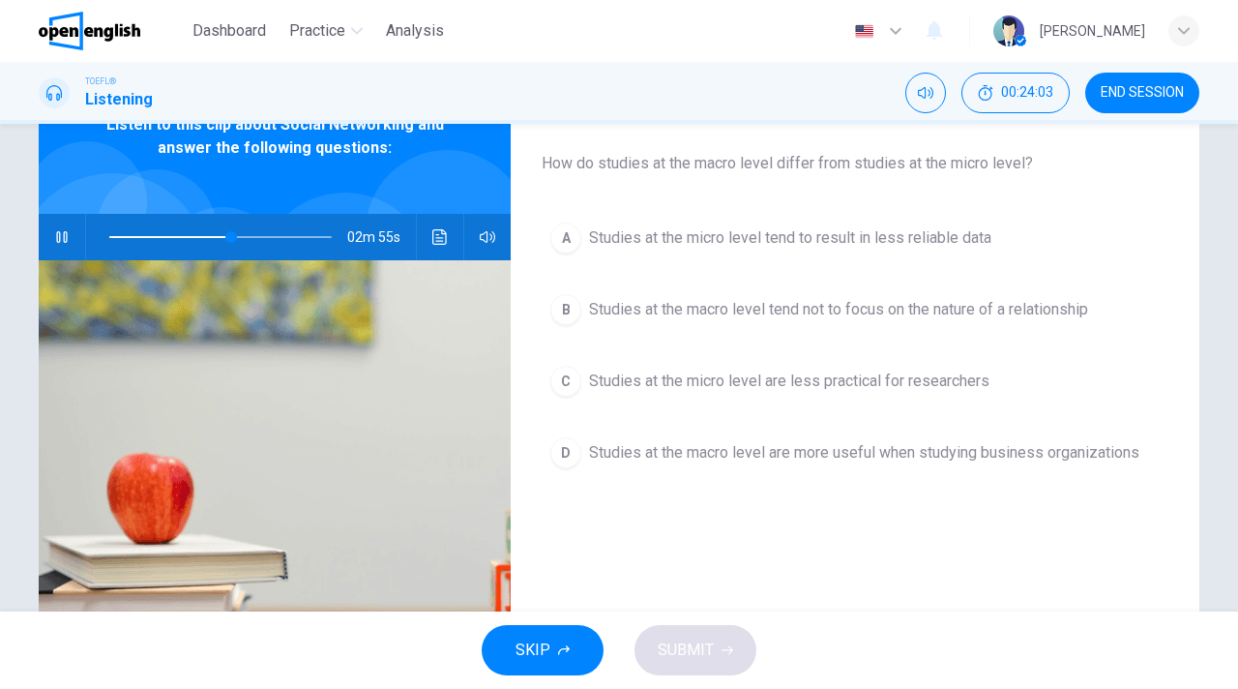
click at [760, 307] on span "Studies at the macro level tend not to focus on the nature of a relationship" at bounding box center [838, 309] width 499 height 23
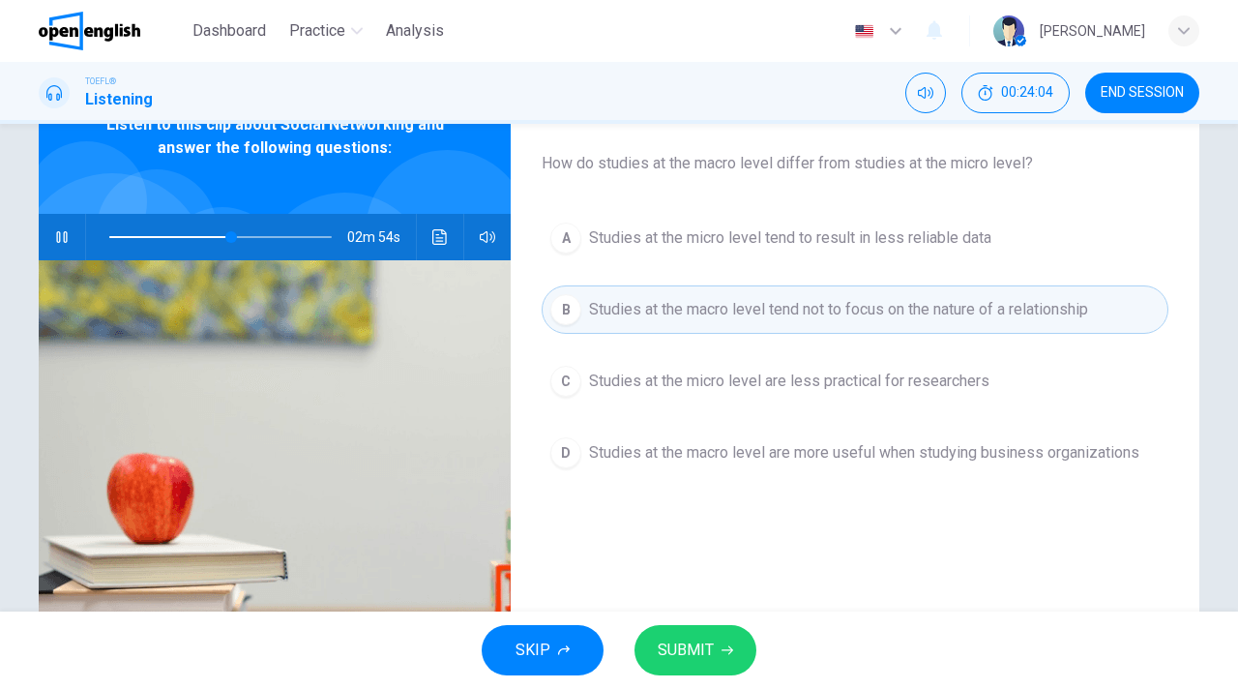
click at [722, 654] on icon "button" at bounding box center [728, 650] width 12 height 12
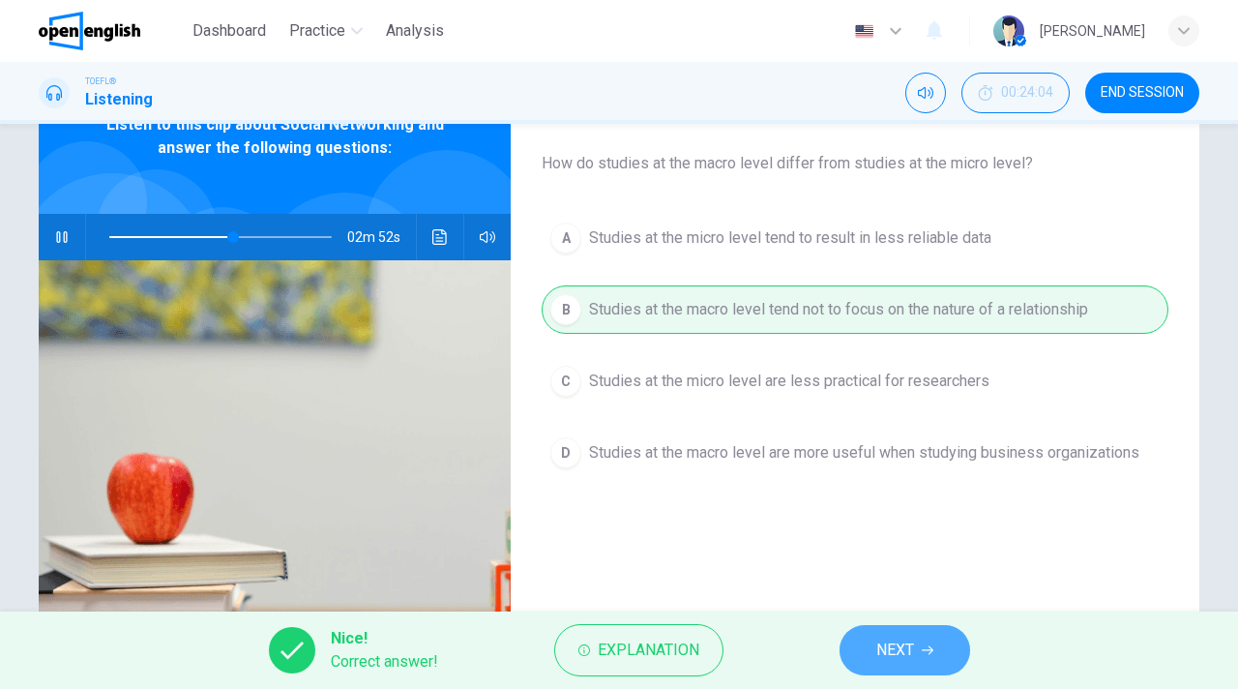
drag, startPoint x: 893, startPoint y: 641, endPoint x: 776, endPoint y: 537, distance: 156.9
click at [890, 641] on span "NEXT" at bounding box center [895, 649] width 38 height 27
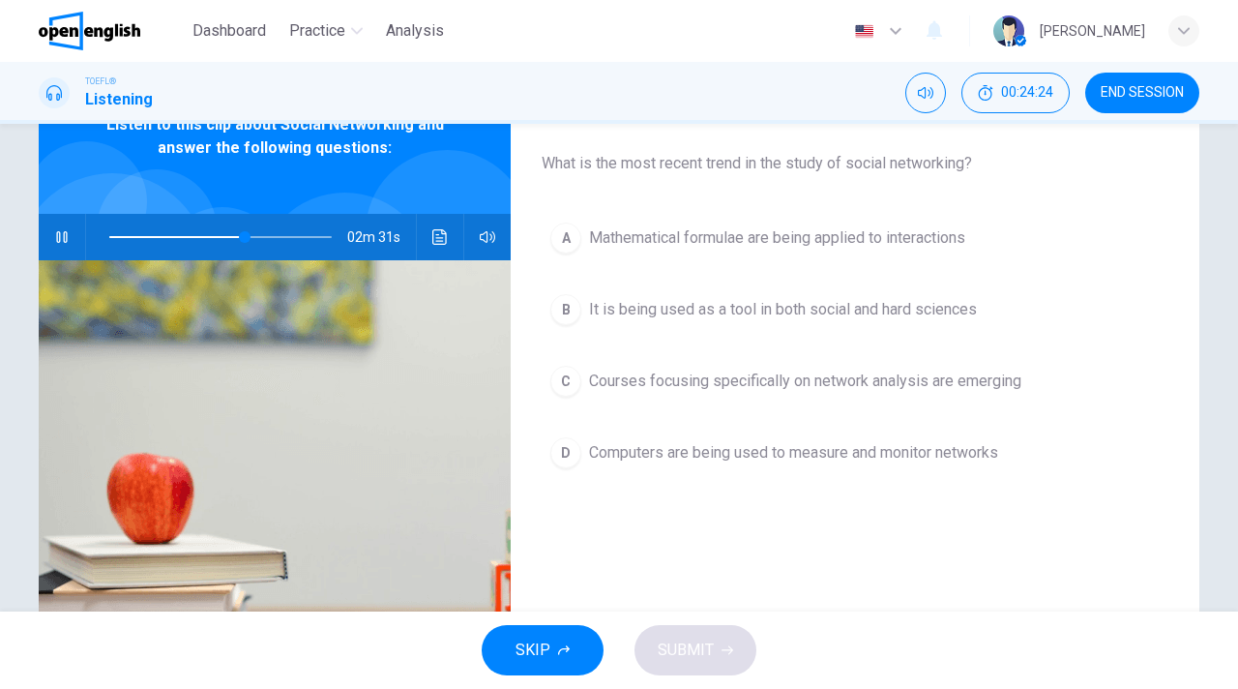
drag, startPoint x: 71, startPoint y: 230, endPoint x: 76, endPoint y: 77, distance: 152.9
click at [70, 230] on button "button" at bounding box center [61, 237] width 31 height 46
type input "**"
